Goal: Information Seeking & Learning: Learn about a topic

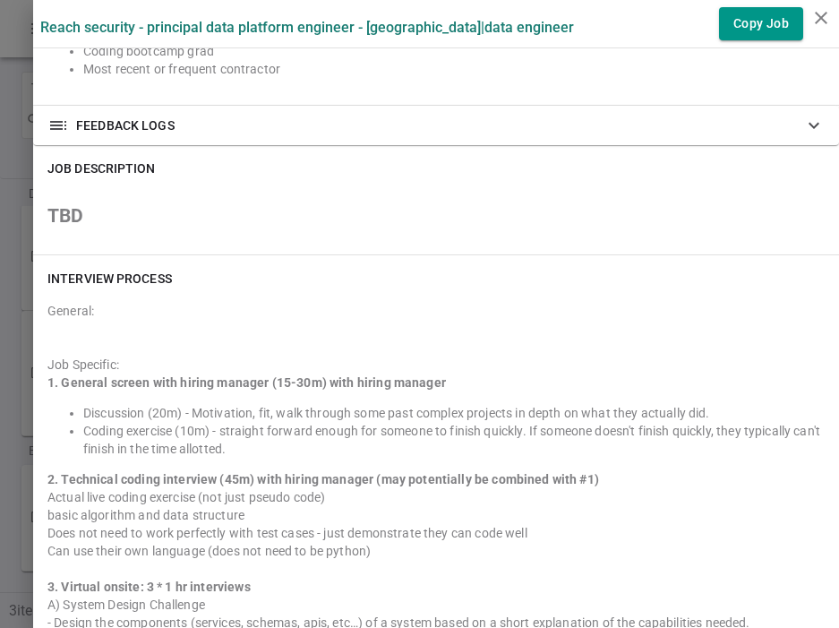
scroll to position [671, 0]
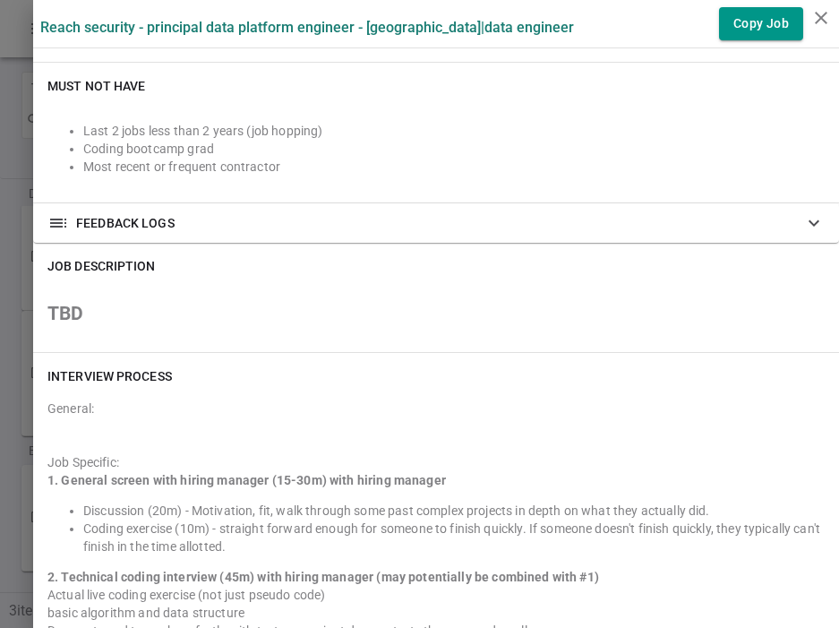
click at [18, 88] on div at bounding box center [419, 314] width 839 height 628
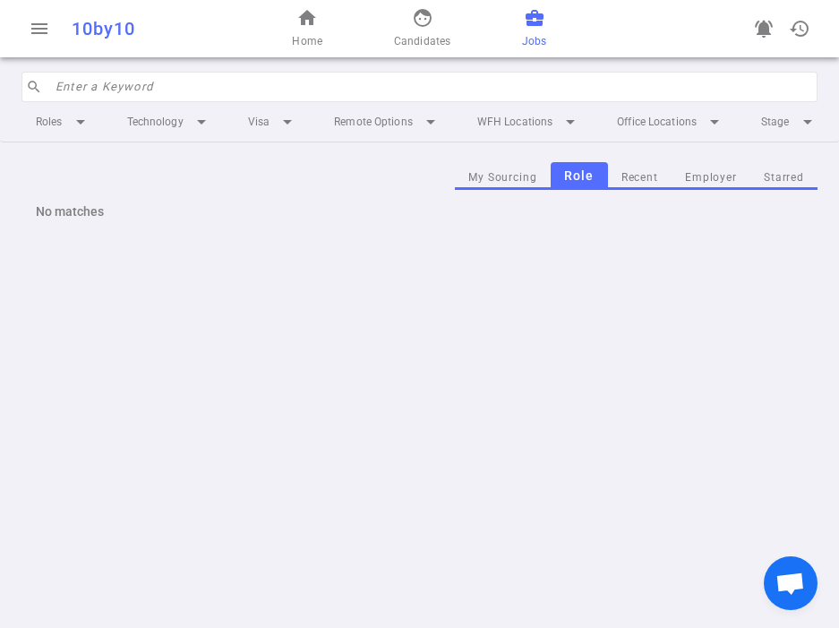
click at [156, 84] on input "search" at bounding box center [432, 87] width 752 height 29
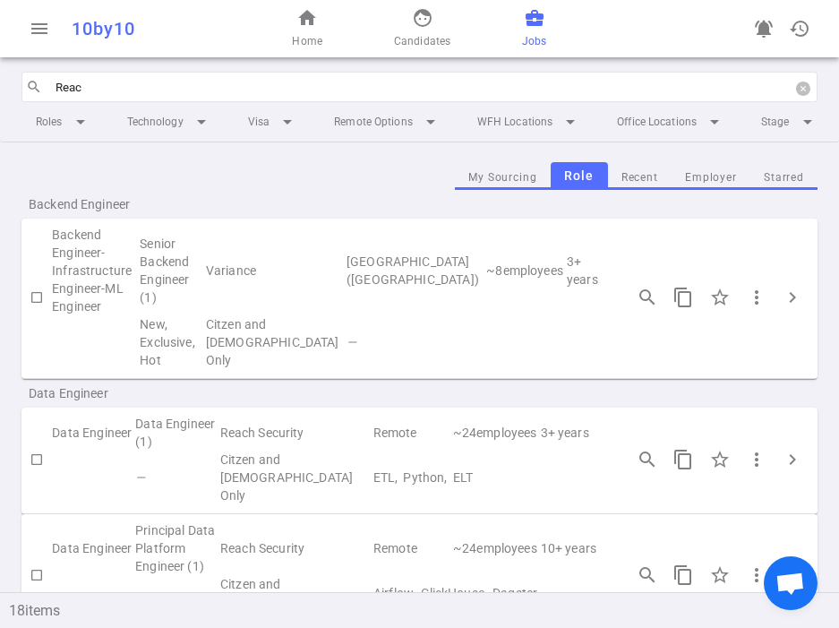
type input "Reach"
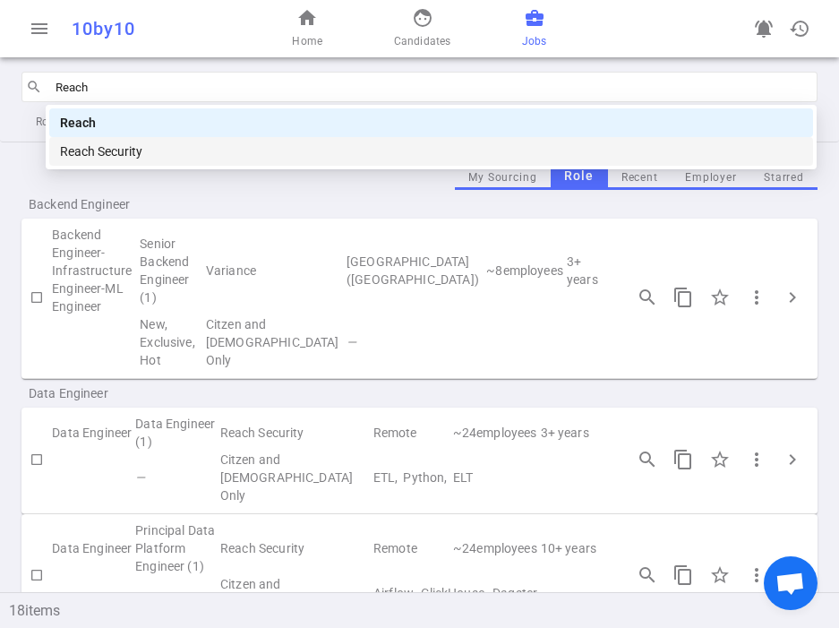
click at [168, 149] on div "Reach Security" at bounding box center [431, 152] width 743 height 20
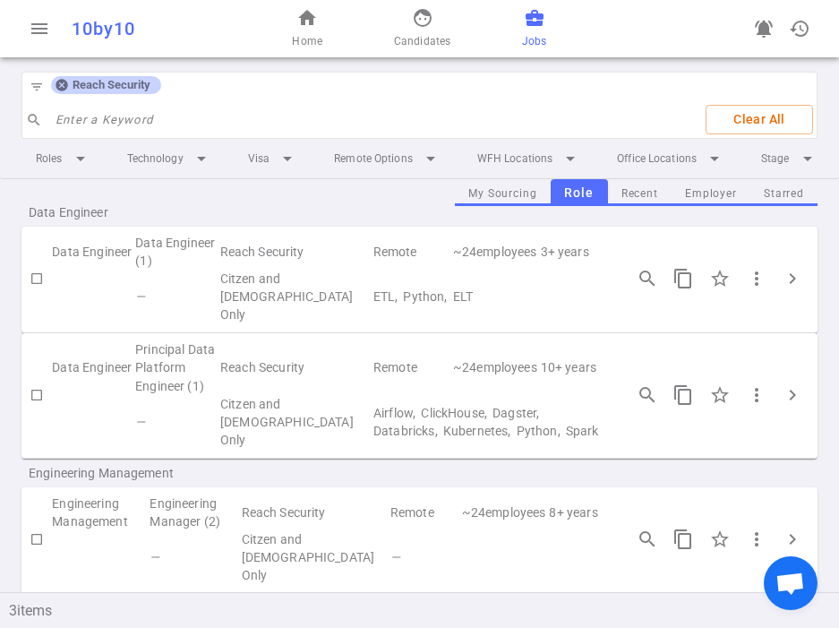
scroll to position [41, 0]
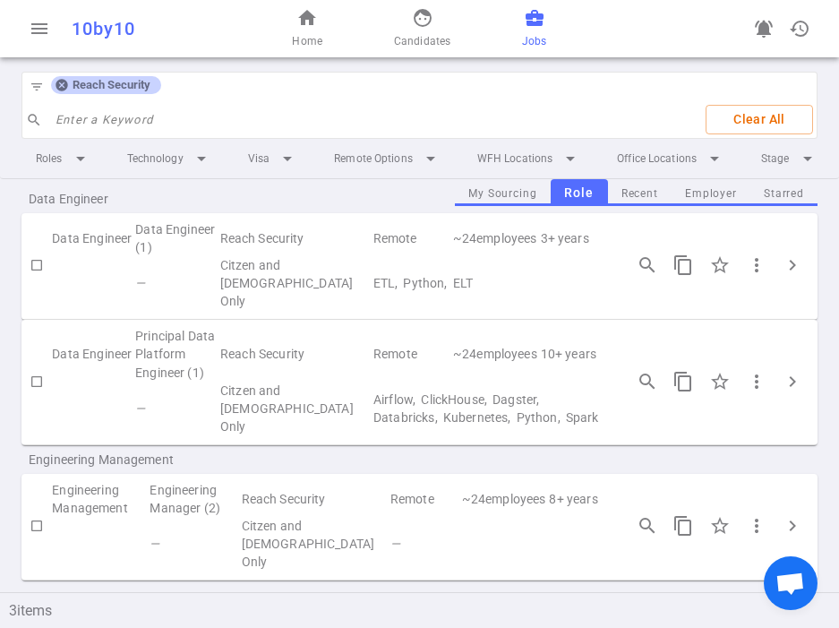
click at [372, 375] on td "Remote" at bounding box center [412, 354] width 80 height 54
click at [790, 383] on span "chevron_right" at bounding box center [793, 382] width 22 height 22
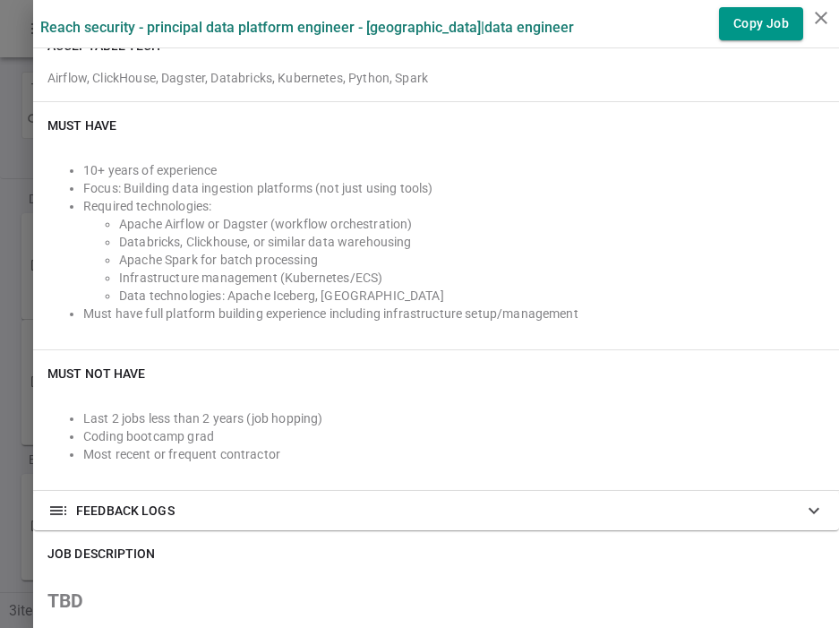
scroll to position [390, 0]
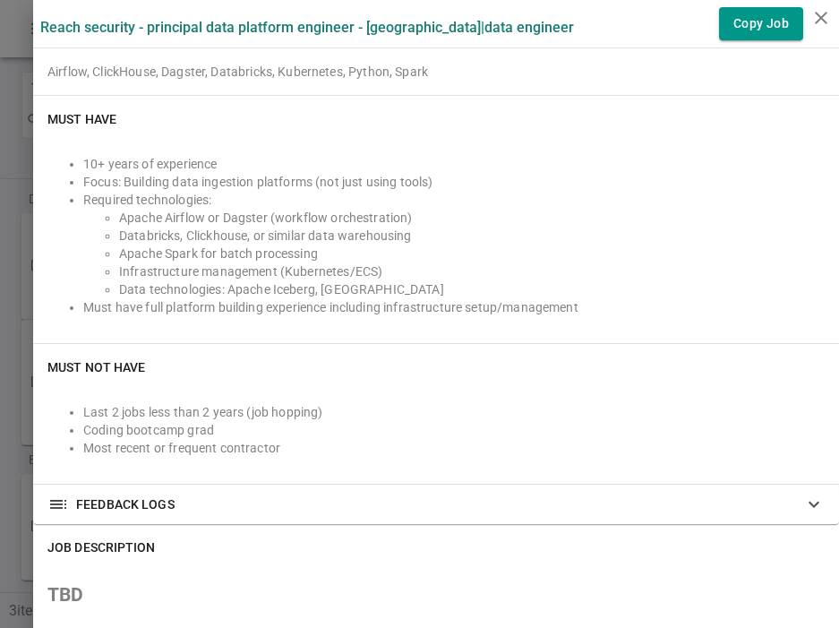
click at [446, 182] on li "Focus: Building data ingestion platforms (not just using tools)" at bounding box center [454, 182] width 742 height 18
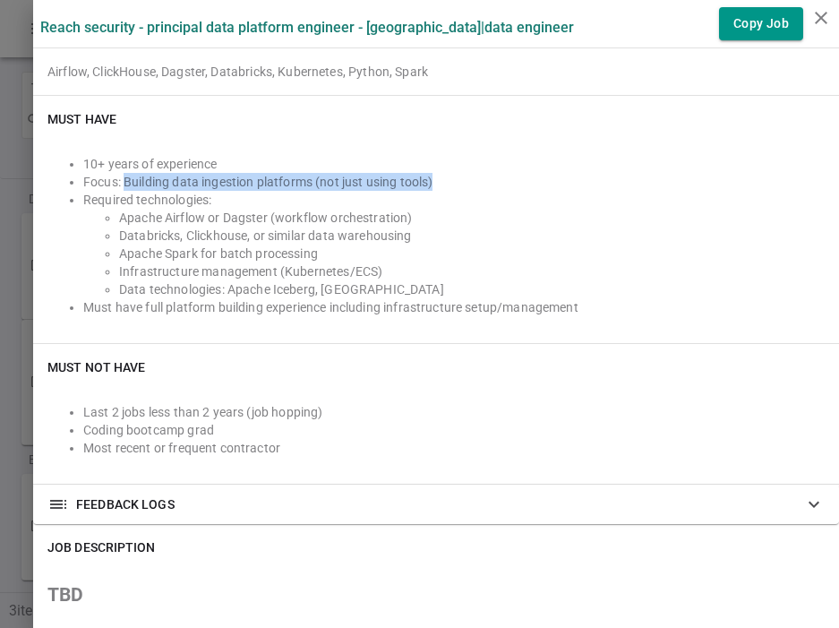
drag, startPoint x: 438, startPoint y: 178, endPoint x: 125, endPoint y: 186, distance: 312.8
click at [125, 186] on li "Focus: Building data ingestion platforms (not just using tools)" at bounding box center [454, 182] width 742 height 18
copy li "Building data ingestion platforms (not just using tools)"
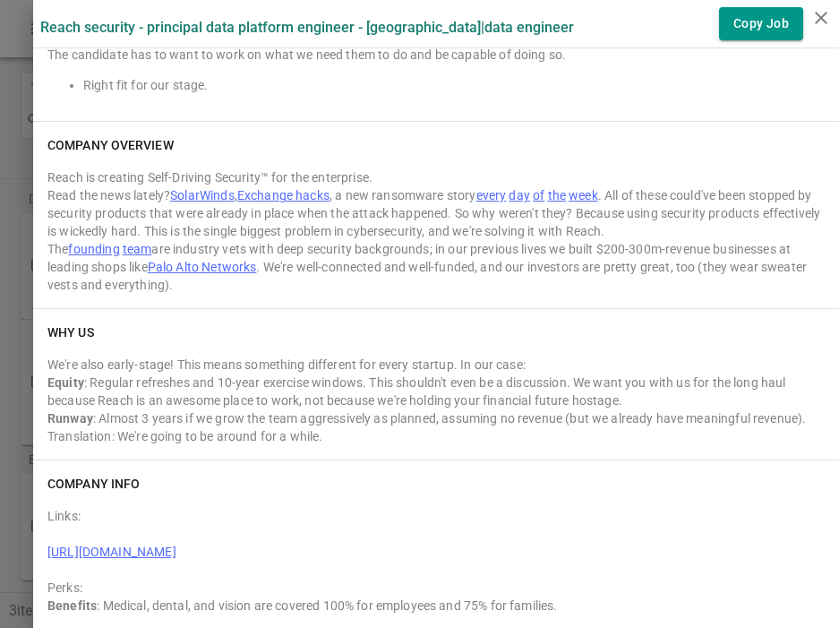
scroll to position [1571, 0]
